Goal: Transaction & Acquisition: Purchase product/service

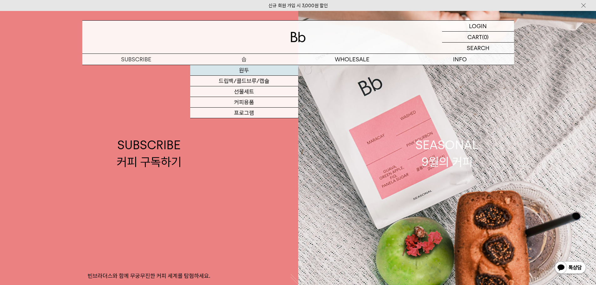
click at [245, 73] on link "원두" at bounding box center [244, 70] width 108 height 11
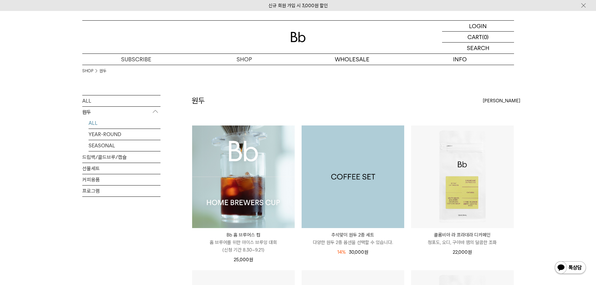
click at [367, 186] on img at bounding box center [353, 176] width 103 height 103
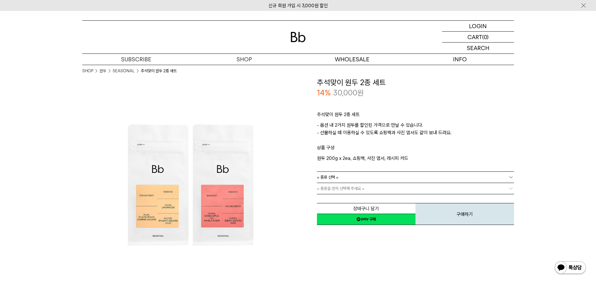
click at [348, 178] on link "= 종류 선택 =" at bounding box center [415, 177] width 197 height 11
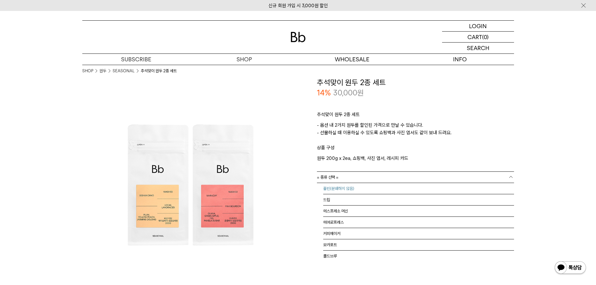
click at [362, 187] on li "홀빈(분쇄하지 않음)" at bounding box center [418, 188] width 191 height 11
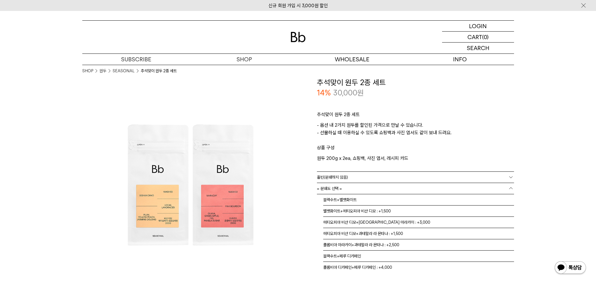
click at [329, 187] on span "= 분쇄도 선택 =" at bounding box center [329, 188] width 25 height 11
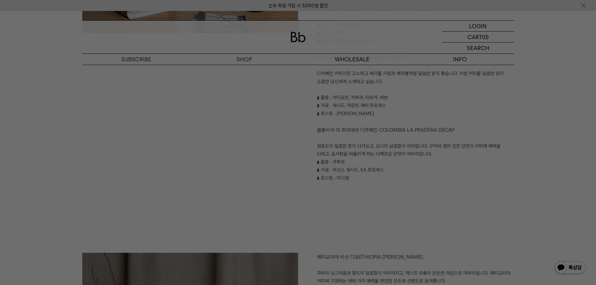
scroll to position [501, 0]
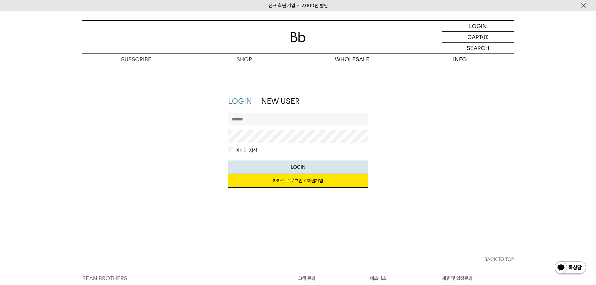
click at [294, 183] on link "카카오로 로그인 / 회원가입" at bounding box center [298, 181] width 140 height 14
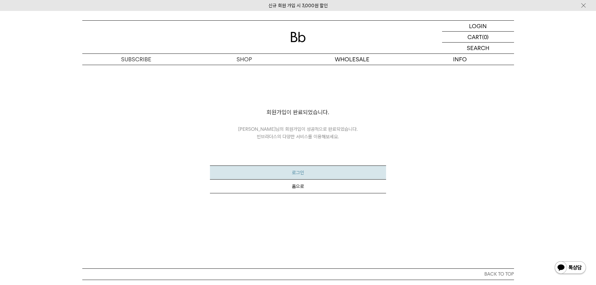
click at [295, 173] on button "로그인" at bounding box center [298, 173] width 176 height 14
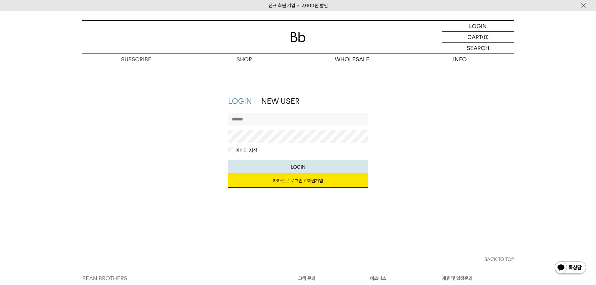
click at [278, 182] on link "카카오로 로그인 / 회원가입" at bounding box center [298, 181] width 140 height 14
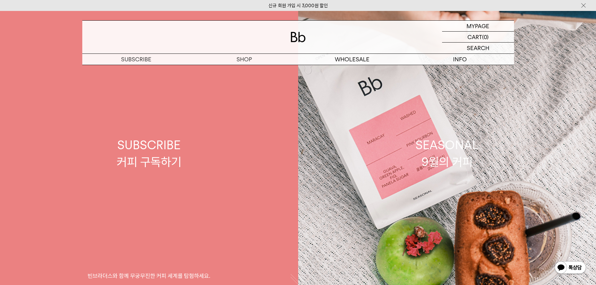
click at [244, 70] on link "SUBSCRIBE 커피 구독하기 빈브라더스와 함께 무궁무진한 커피 세계를 탐험하세요." at bounding box center [149, 153] width 298 height 285
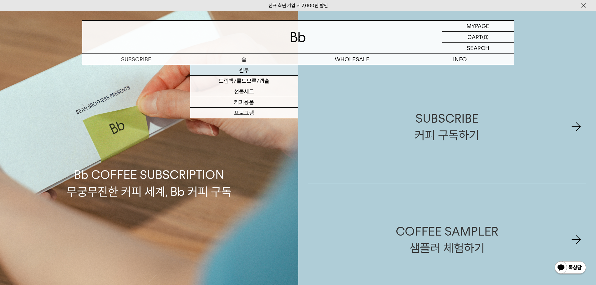
click at [247, 70] on link "원두" at bounding box center [244, 70] width 108 height 11
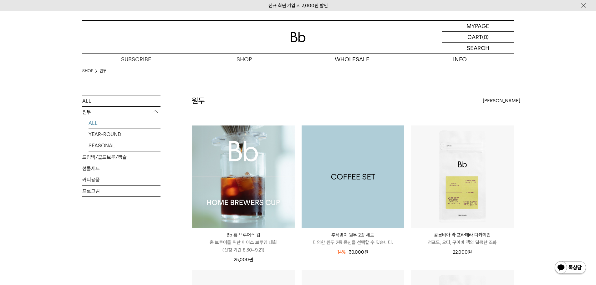
click at [358, 201] on img at bounding box center [353, 176] width 103 height 103
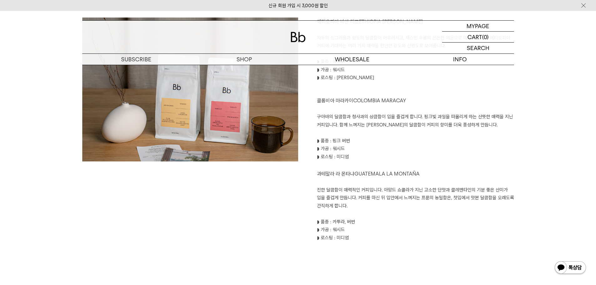
scroll to position [720, 0]
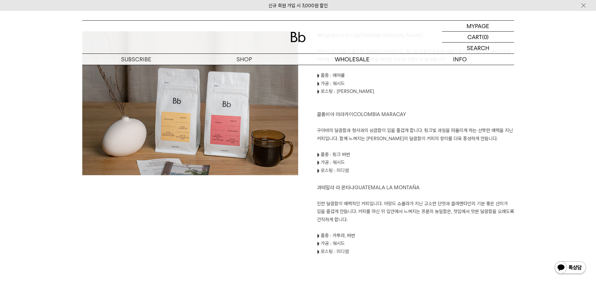
click at [189, 122] on img at bounding box center [190, 117] width 216 height 173
click at [229, 128] on img at bounding box center [190, 117] width 216 height 173
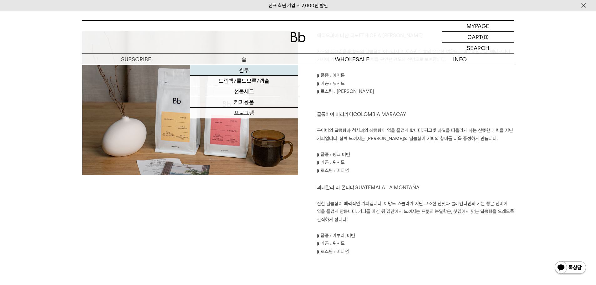
click at [241, 72] on link "원두" at bounding box center [244, 70] width 108 height 11
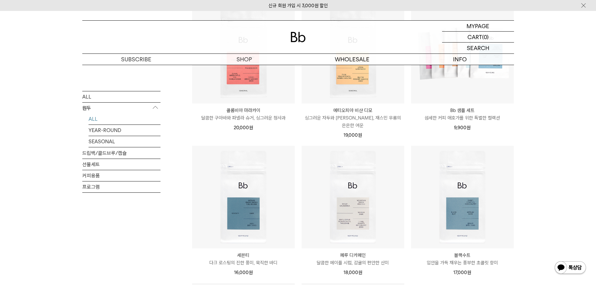
scroll to position [375, 0]
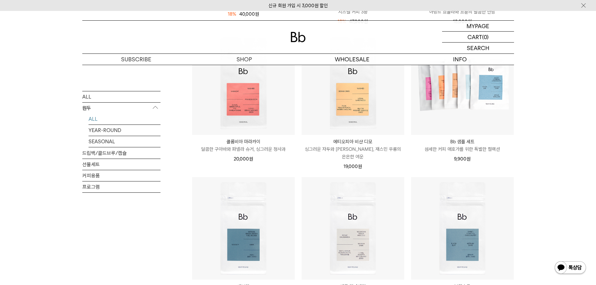
click at [574, 156] on div "SHOP 원두 ALL 원두 ALL YEAR-ROUND SEASONAL 드립백/콜드브루/캡슐 선물세트 커피용품 프로그램 원두 최신순" at bounding box center [298, 101] width 596 height 825
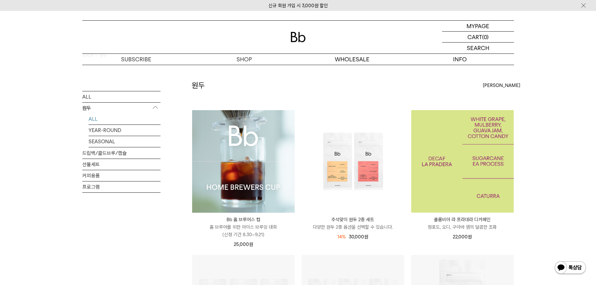
scroll to position [0, 0]
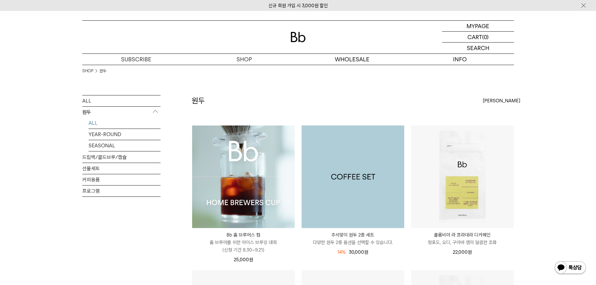
click at [353, 195] on img at bounding box center [353, 176] width 103 height 103
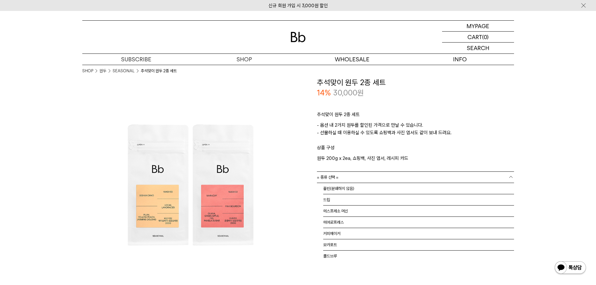
click at [332, 175] on span "= 종류 선택 =" at bounding box center [328, 177] width 22 height 11
click at [333, 188] on li "홀빈(분쇄하지 않음)" at bounding box center [418, 188] width 191 height 11
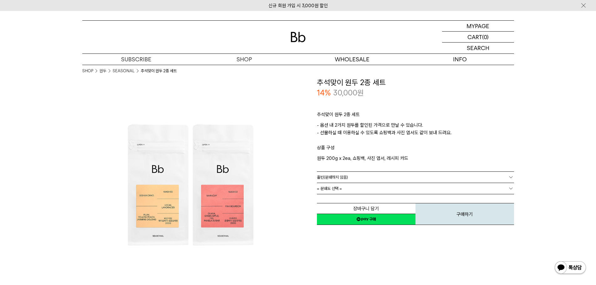
click at [330, 191] on span "= 분쇄도 선택 =" at bounding box center [329, 188] width 25 height 11
click at [330, 188] on span "= 분쇄도 선택 =" at bounding box center [329, 188] width 25 height 11
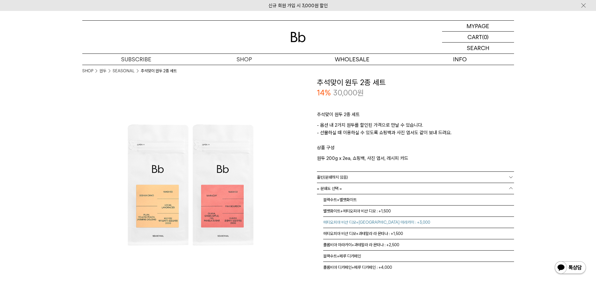
click at [387, 222] on li "에티오피아 비샨 디모+콜롬비아 마라카이 : +3,000" at bounding box center [418, 222] width 191 height 11
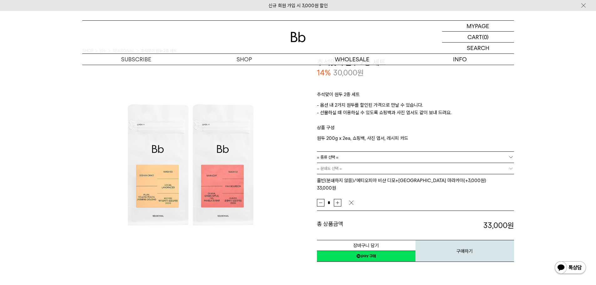
scroll to position [31, 0]
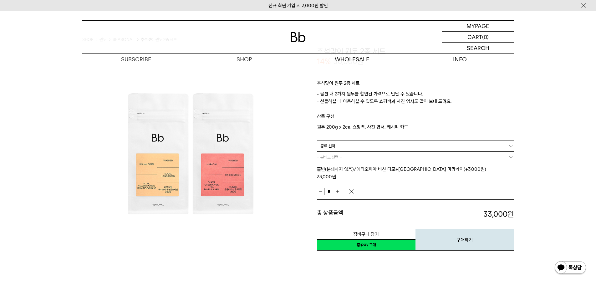
click at [363, 239] on link "네이버페이 구매하기" at bounding box center [366, 244] width 99 height 11
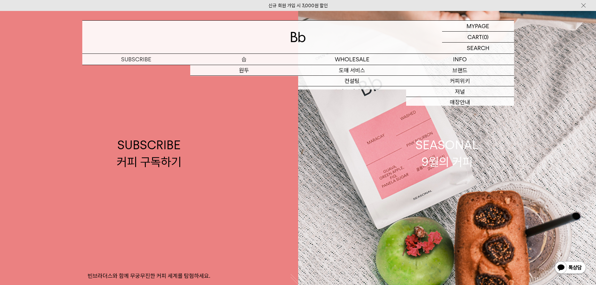
click at [235, 58] on p "숍" at bounding box center [244, 59] width 108 height 11
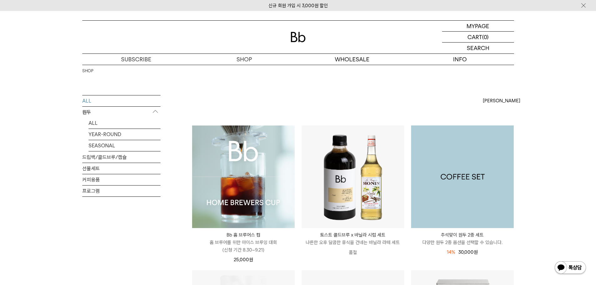
click at [467, 192] on img at bounding box center [462, 176] width 103 height 103
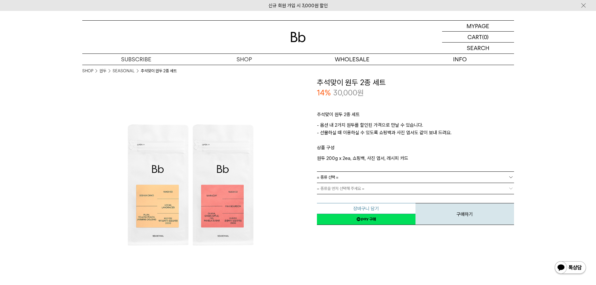
click at [381, 207] on button "장바구니 담기" at bounding box center [366, 208] width 99 height 11
click at [359, 176] on link "= 종류 선택 =" at bounding box center [415, 177] width 197 height 11
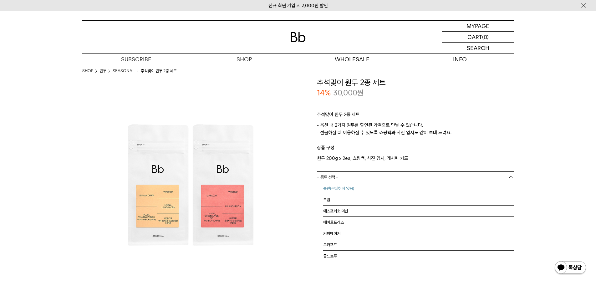
click at [346, 192] on li "홀빈(분쇄하지 않음)" at bounding box center [418, 188] width 191 height 11
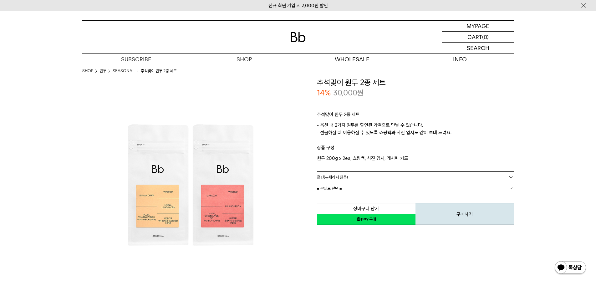
click at [335, 189] on span "= 분쇄도 선택 =" at bounding box center [329, 188] width 25 height 11
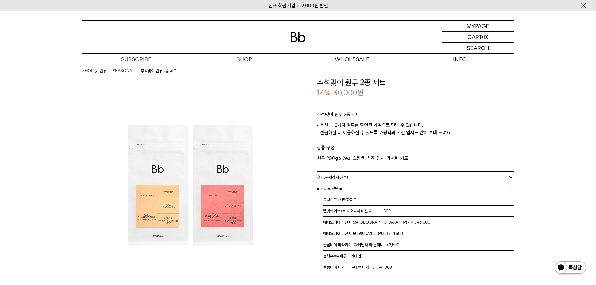
click at [334, 187] on span "= 분쇄도 선택 =" at bounding box center [329, 188] width 25 height 11
click at [332, 222] on li "에티오피아 비샨 디모+콜롬비아 마라카이 : +3,000" at bounding box center [418, 222] width 191 height 11
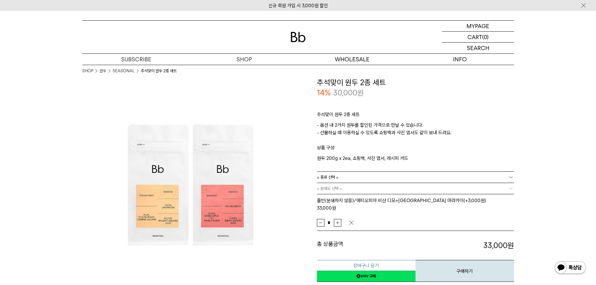
click at [365, 260] on button "장바구니 담기" at bounding box center [366, 265] width 99 height 11
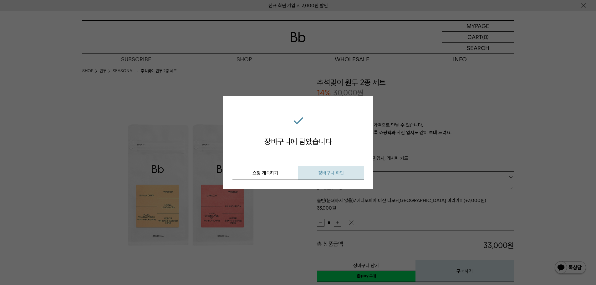
click at [314, 174] on button "장바구니 확인" at bounding box center [331, 173] width 66 height 14
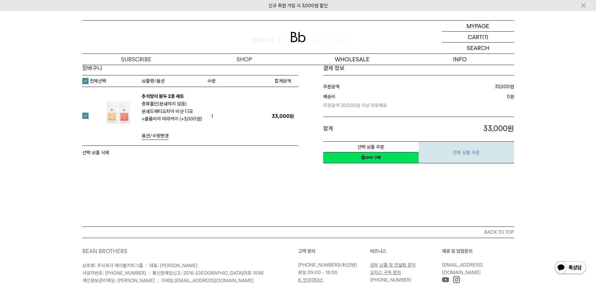
scroll to position [15, 0]
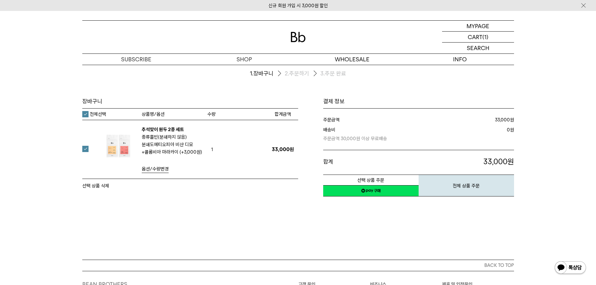
click at [467, 200] on div "장바구니 1. 장바구니 2. 주문하기 3. 주문 완료 [GEOGRAPHIC_DATA]" at bounding box center [298, 155] width 596 height 210
click at [471, 188] on button "전체 상품 주문" at bounding box center [466, 186] width 95 height 22
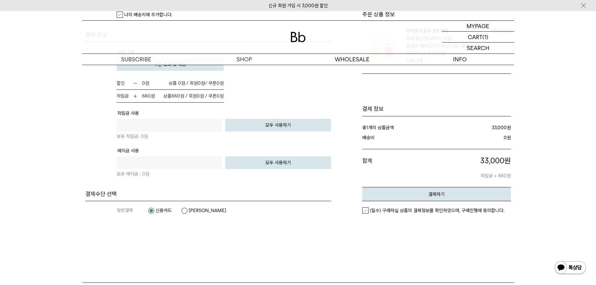
scroll to position [344, 0]
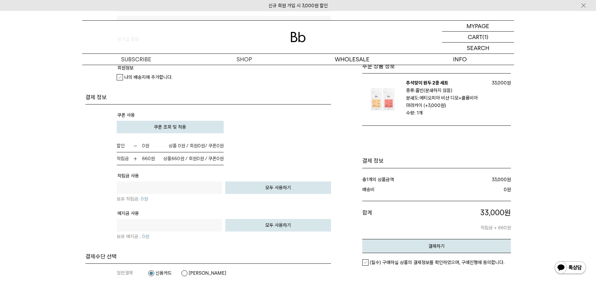
click at [162, 120] on tr "쿠폰 사용 주문할인 : (-) 0 원 (-) 0 원 0 원" at bounding box center [224, 125] width 214 height 29
click at [164, 127] on span "쿠폰 조회 및 적용" at bounding box center [170, 127] width 32 height 6
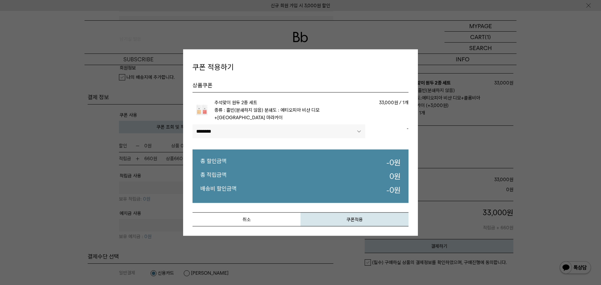
click at [287, 135] on select"] "******** ****" at bounding box center [278, 132] width 173 height 14
click at [256, 135] on select"] "******** ****" at bounding box center [278, 132] width 173 height 14
select select"] "******"
click at [192, 125] on select"] "******** ****" at bounding box center [278, 132] width 173 height 14
click at [334, 219] on button "쿠폰적용" at bounding box center [354, 219] width 108 height 14
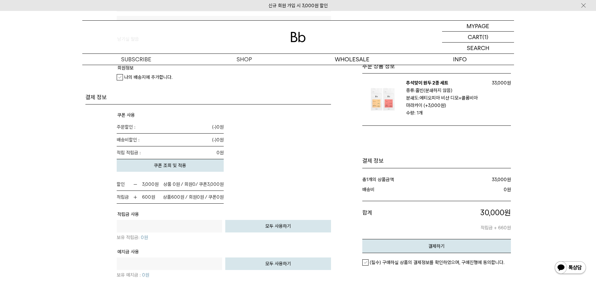
click at [62, 213] on div "주문서작성 / 결제 1. 장바구니 2. 주문하기 3. 주문 완료" at bounding box center [298, 52] width 596 height 663
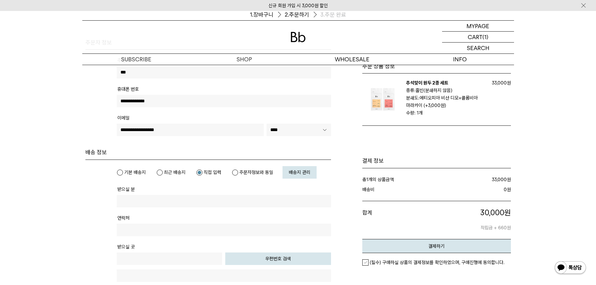
scroll to position [124, 0]
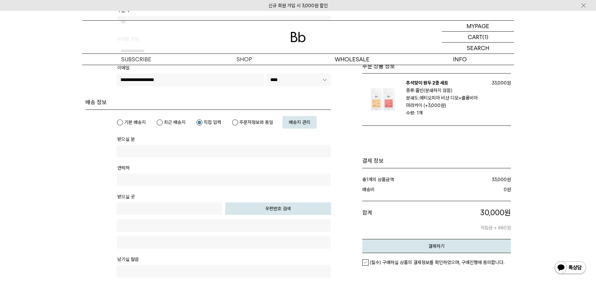
click at [123, 122] on label "기본 배송지" at bounding box center [131, 122] width 29 height 6
click at [306, 120] on span "배송지 관리" at bounding box center [300, 123] width 22 height 6
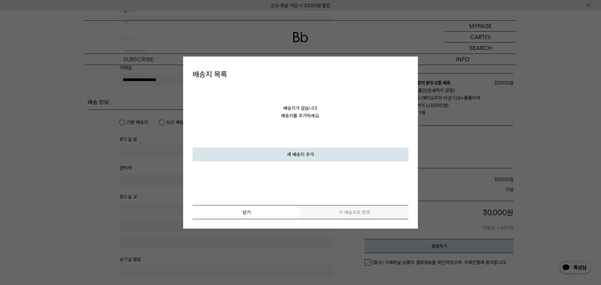
click at [304, 153] on link "새 배송지 추가" at bounding box center [300, 155] width 216 height 14
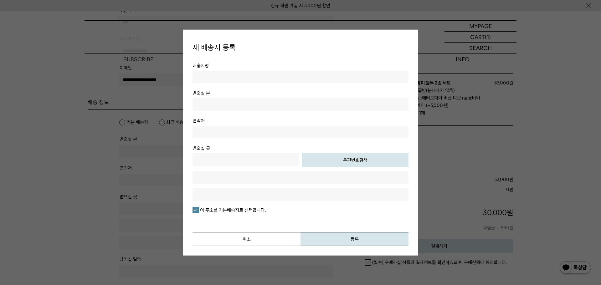
click at [253, 79] on input "text" at bounding box center [300, 77] width 216 height 13
type input "*"
type input "**"
type input "***"
type input "**********"
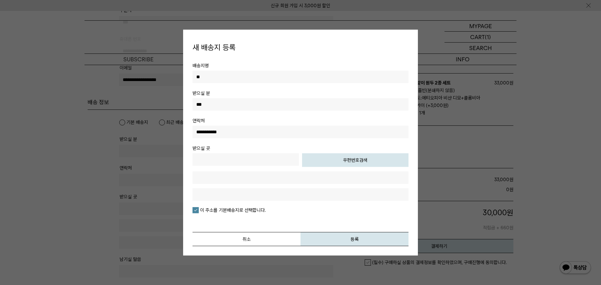
click at [332, 165] on button "우편번호검색" at bounding box center [355, 160] width 106 height 14
type input "*****"
type input "**********"
click at [220, 197] on input "text" at bounding box center [300, 194] width 216 height 13
type input "**********"
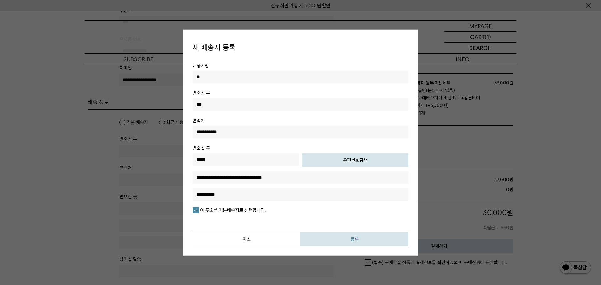
click at [323, 238] on button "등록" at bounding box center [354, 239] width 108 height 14
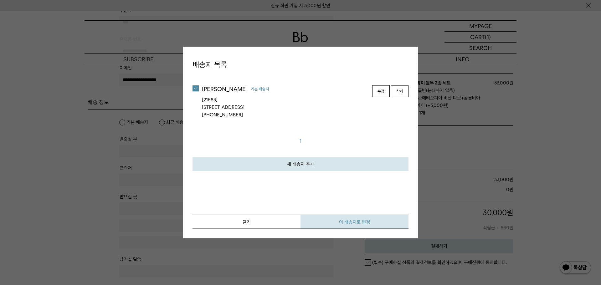
click at [348, 220] on button "이 배송지로 변경" at bounding box center [354, 222] width 108 height 14
type input "***"
type input "**********"
type input "*****"
type input "**********"
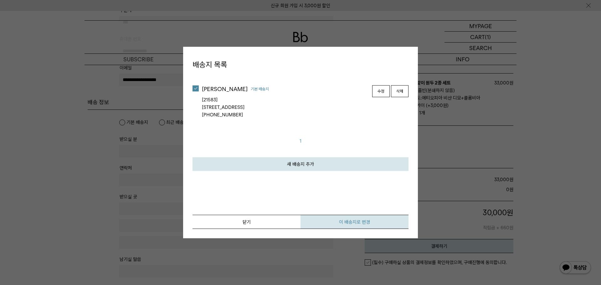
type input "**********"
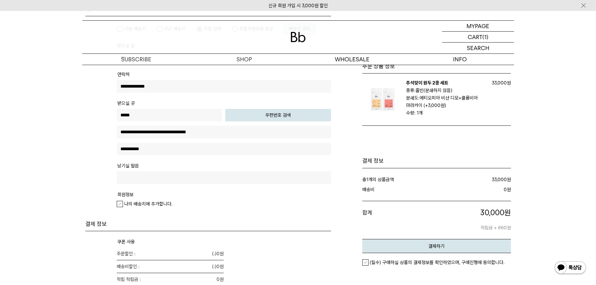
scroll to position [218, 0]
click at [153, 204] on em "나의 배송지에 추가합니다." at bounding box center [148, 204] width 48 height 6
click at [238, 217] on tbody "**********" at bounding box center [208, 118] width 246 height 204
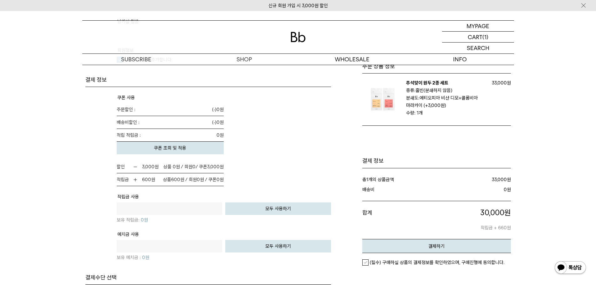
scroll to position [374, 0]
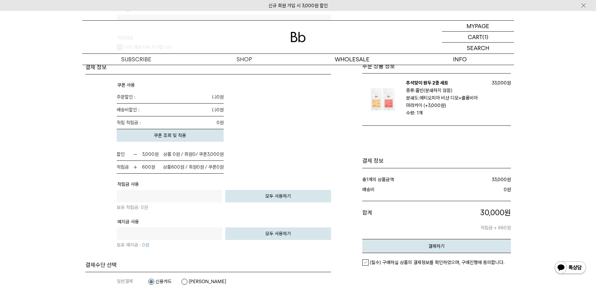
click at [376, 264] on em "(필수) 구매하실 상품의 결제정보를 확인하였으며, 구매진행에 동의합니다." at bounding box center [437, 263] width 135 height 6
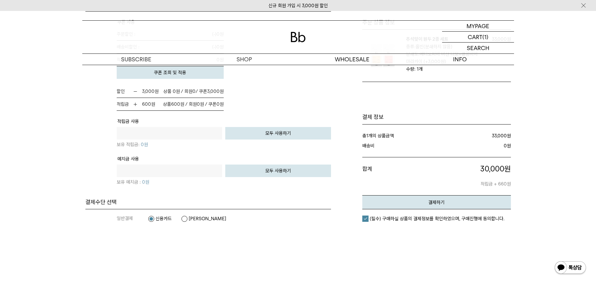
scroll to position [437, 0]
click at [186, 222] on label "카카오페이" at bounding box center [203, 219] width 45 height 6
click at [156, 220] on label "신용카드" at bounding box center [160, 219] width 24 height 6
click at [399, 205] on button "결제하기" at bounding box center [436, 203] width 149 height 14
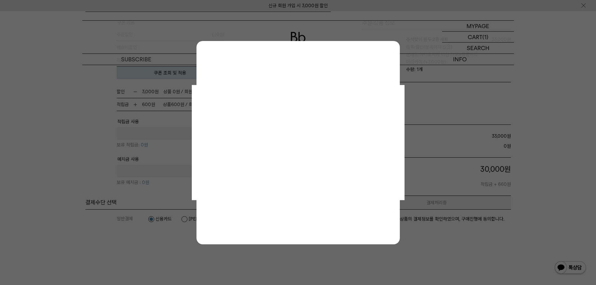
scroll to position [0, 0]
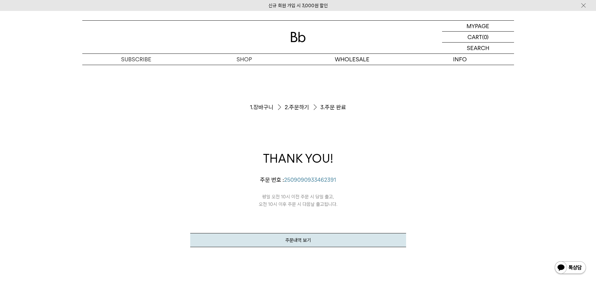
click at [398, 165] on p "THANK YOU!" at bounding box center [298, 163] width 216 height 26
